Goal: Submit feedback/report problem

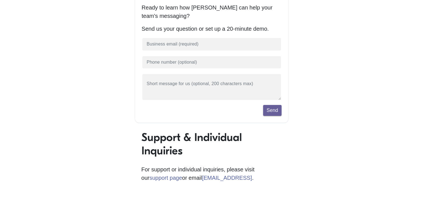
scroll to position [56, 0]
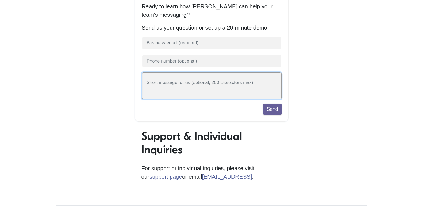
click at [206, 89] on textarea at bounding box center [212, 85] width 140 height 27
click at [195, 87] on textarea at bounding box center [212, 85] width 140 height 27
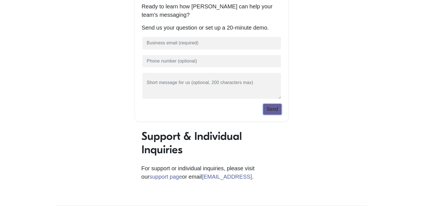
click at [271, 109] on button "Send" at bounding box center [272, 109] width 18 height 11
